Goal: Information Seeking & Learning: Learn about a topic

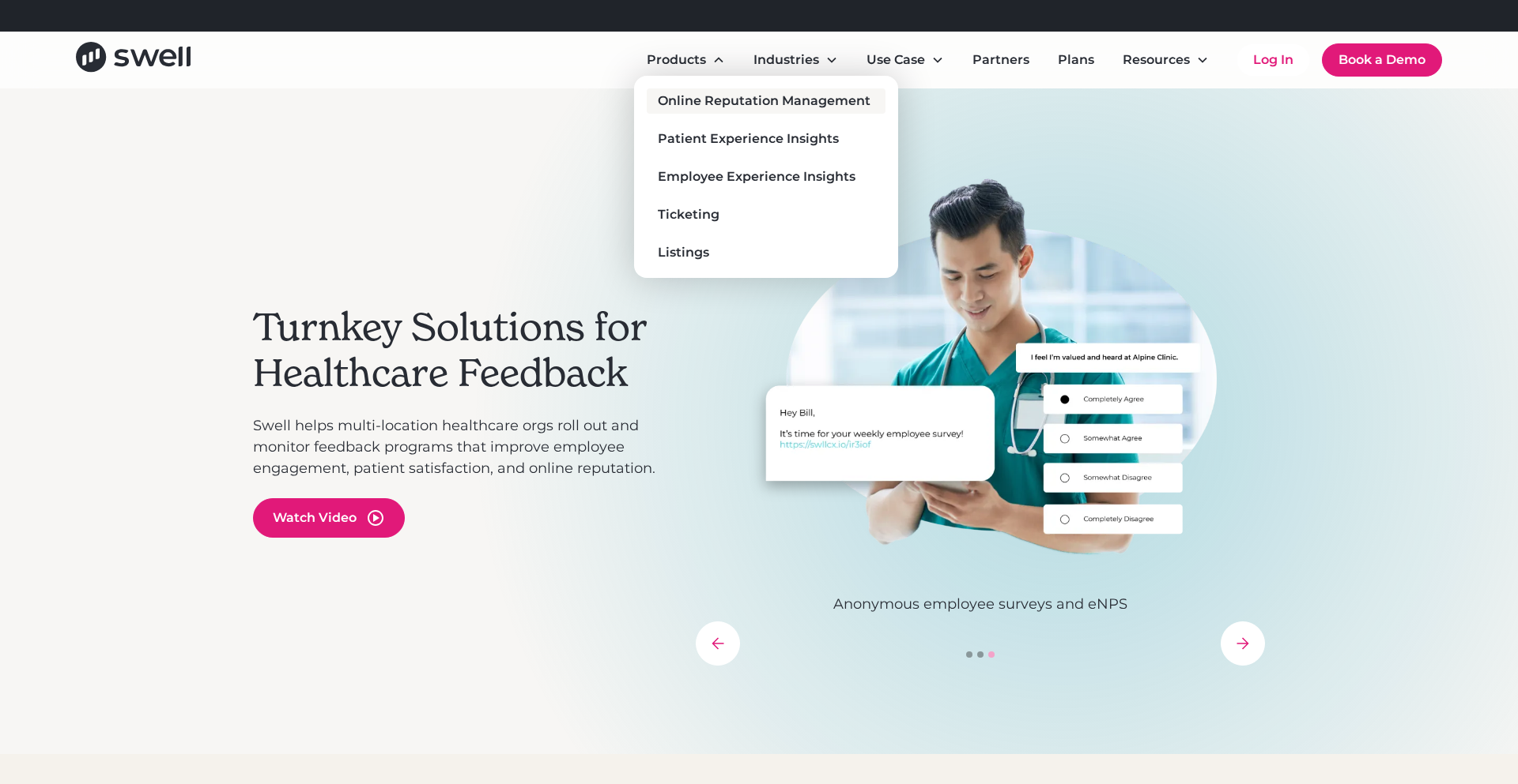
click at [687, 97] on div "Online Reputation Management" at bounding box center [764, 101] width 213 height 19
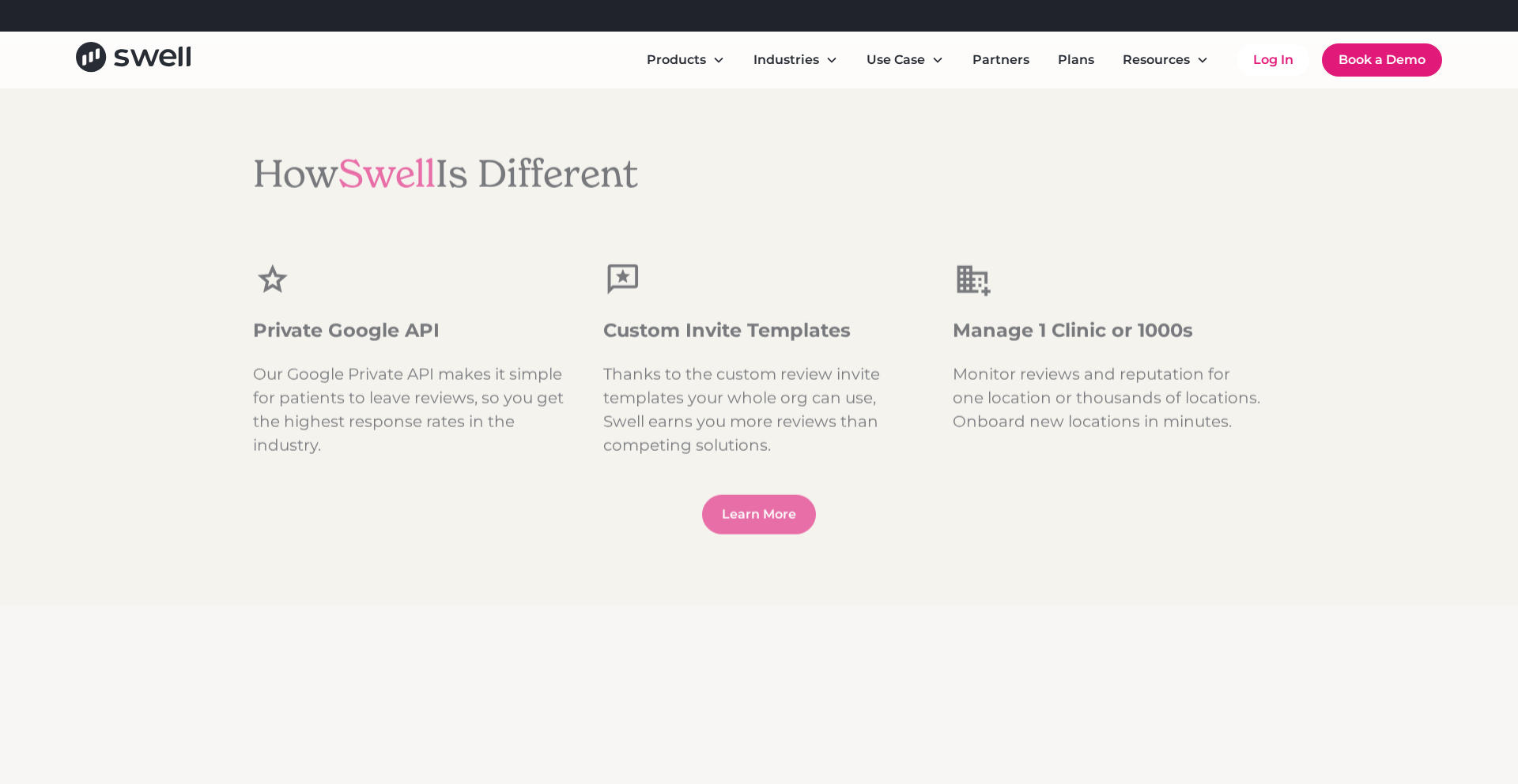
scroll to position [2059, 0]
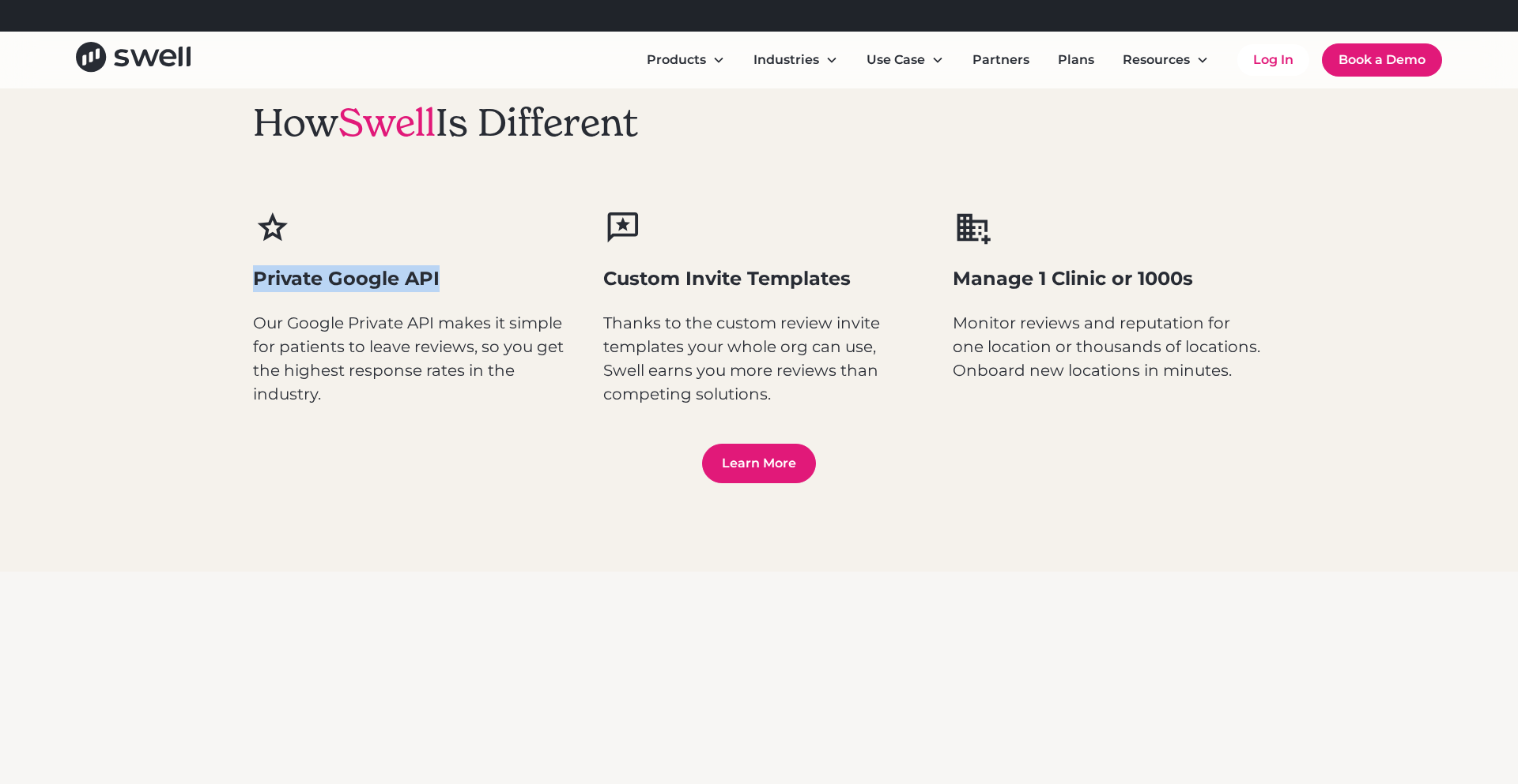
drag, startPoint x: 253, startPoint y: 275, endPoint x: 469, endPoint y: 284, distance: 216.2
click at [461, 282] on h3 "Private Google API" at bounding box center [408, 278] width 312 height 26
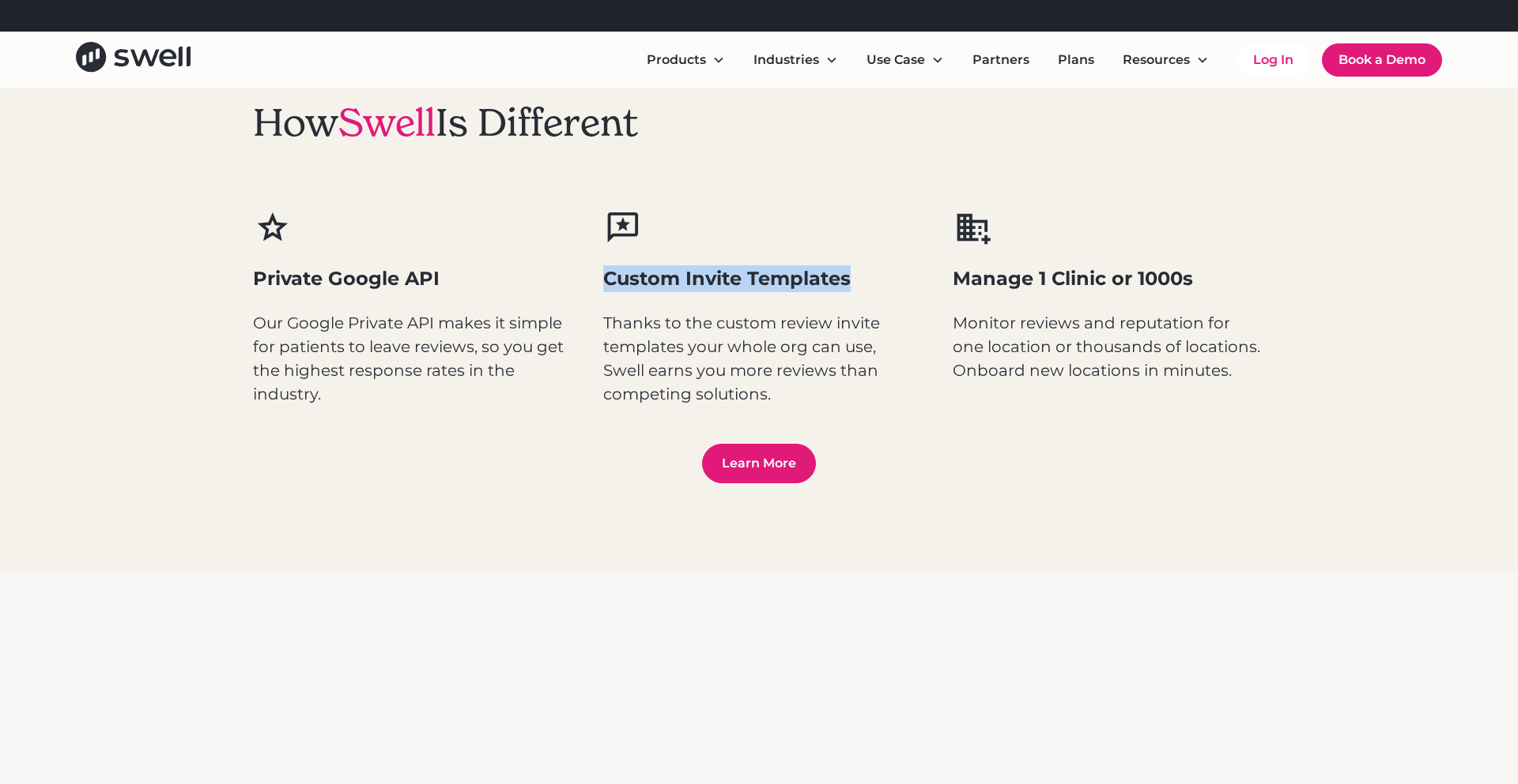
drag, startPoint x: 604, startPoint y: 278, endPoint x: 873, endPoint y: 289, distance: 269.2
click at [873, 289] on h3 "Custom Invite Templates" at bounding box center [759, 278] width 312 height 26
click at [528, 405] on div "How Swell Is Different Private Google API Our Google Private API makes it simpl…" at bounding box center [758, 292] width 1012 height 560
